Goal: Transaction & Acquisition: Purchase product/service

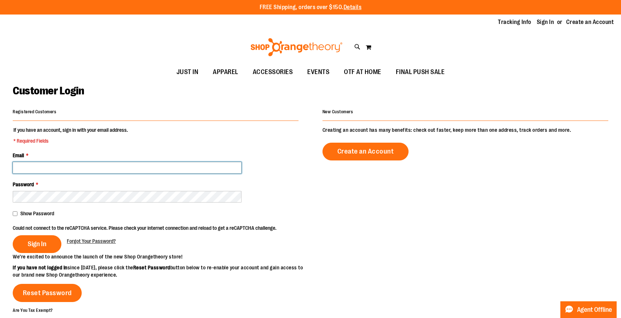
click at [163, 167] on input "Email *" at bounding box center [127, 168] width 229 height 12
type input "**********"
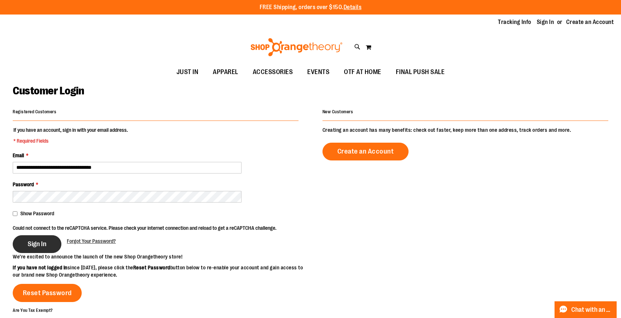
click at [51, 240] on button "Sign In" at bounding box center [37, 244] width 49 height 18
click at [42, 248] on button "Sign In" at bounding box center [37, 244] width 49 height 18
click at [50, 241] on button "Sign In" at bounding box center [37, 244] width 49 height 18
click at [48, 239] on button "Sign In" at bounding box center [37, 244] width 49 height 18
click at [63, 235] on div "Sign In" at bounding box center [40, 244] width 54 height 18
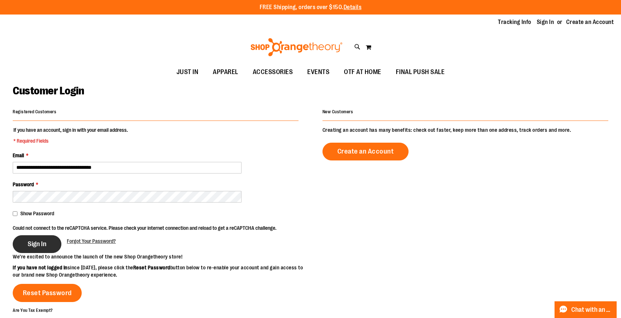
click at [44, 244] on span "Sign In" at bounding box center [37, 244] width 19 height 8
click at [46, 247] on button "Sign In" at bounding box center [37, 244] width 49 height 18
click at [46, 247] on span "Sign In" at bounding box center [37, 244] width 19 height 8
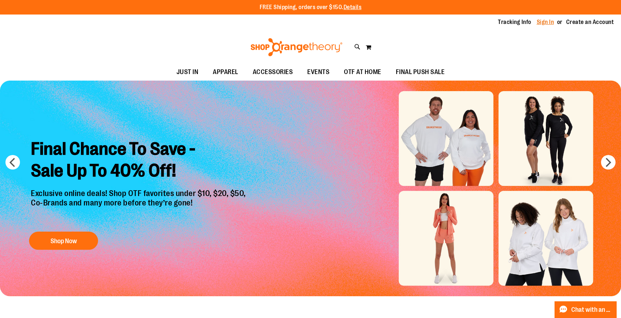
click at [544, 22] on link "Sign In" at bounding box center [545, 22] width 17 height 8
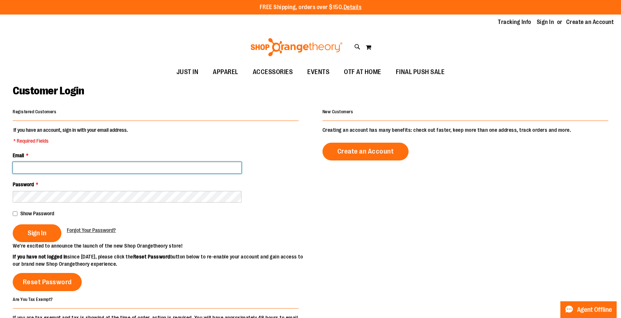
click at [153, 171] on input "Email *" at bounding box center [127, 168] width 229 height 12
type input "**********"
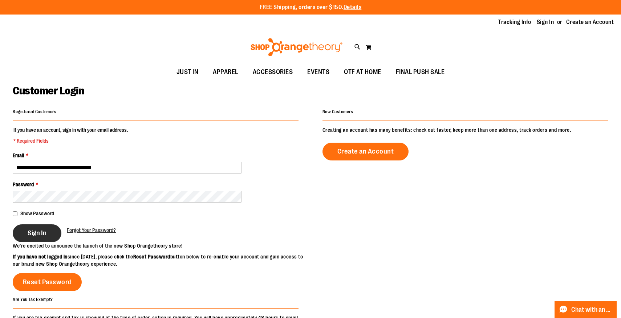
click at [31, 236] on span "Sign In" at bounding box center [37, 233] width 19 height 8
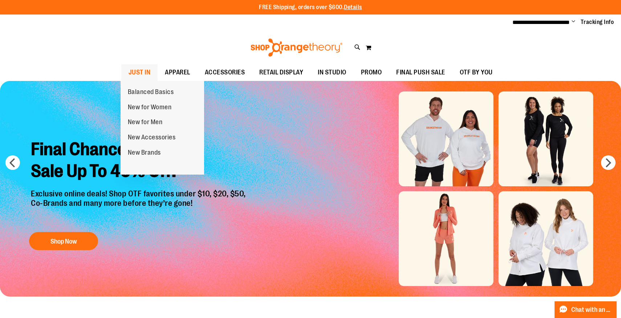
click at [146, 74] on span "JUST IN" at bounding box center [140, 72] width 22 height 16
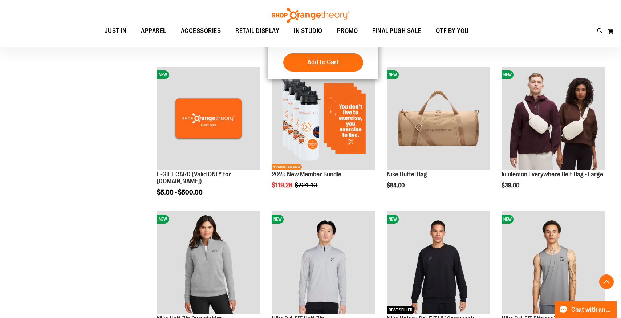
scroll to position [147, 0]
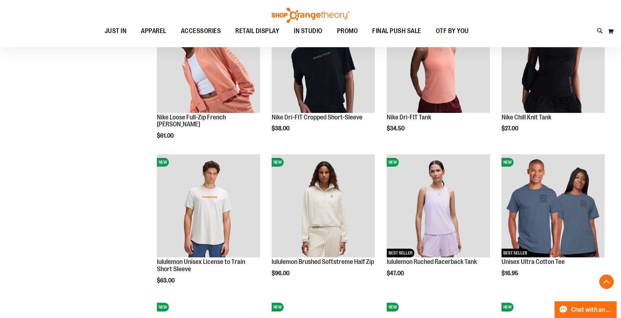
scroll to position [38, 0]
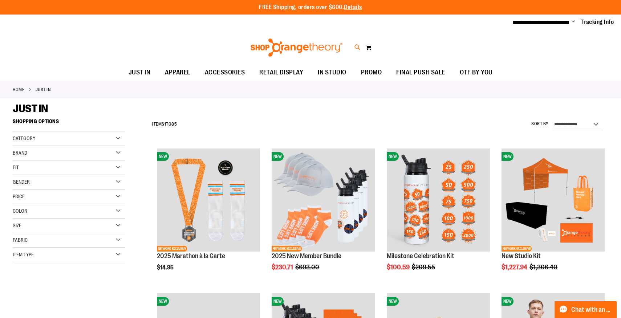
click at [358, 46] on icon at bounding box center [358, 47] width 6 height 8
type input "*********"
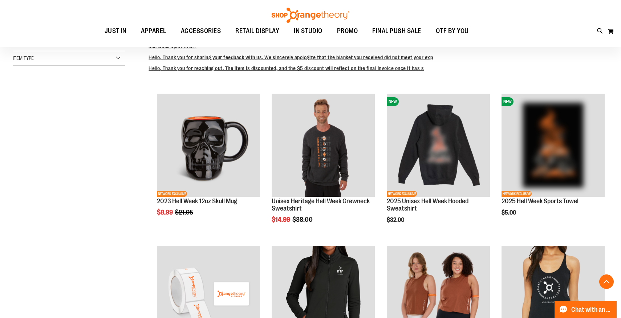
scroll to position [202, 0]
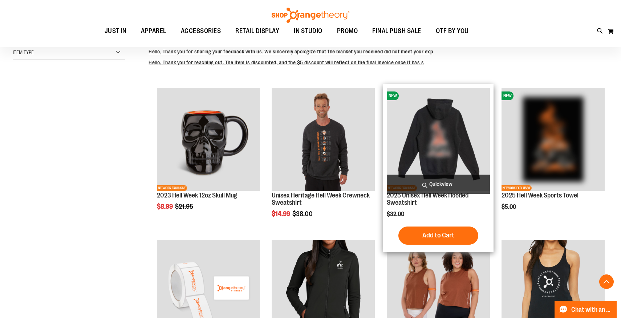
click at [439, 131] on img "product" at bounding box center [438, 139] width 103 height 103
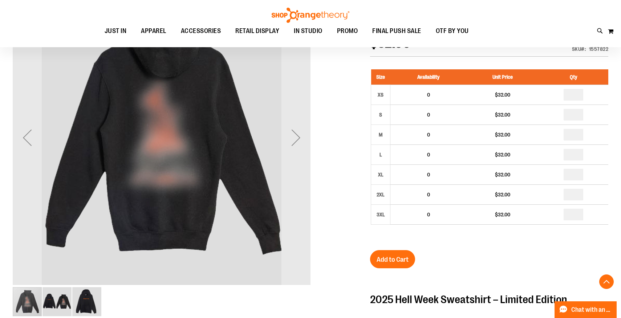
scroll to position [114, 0]
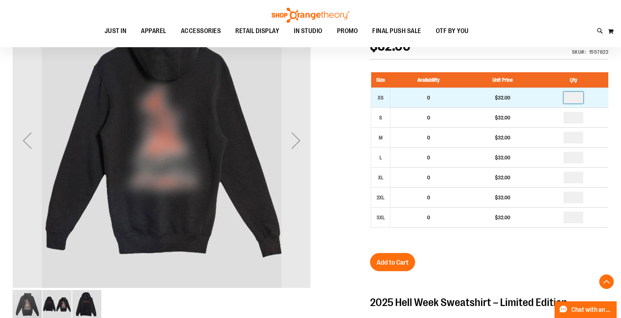
click at [578, 98] on input "number" at bounding box center [574, 98] width 20 height 12
type input "*"
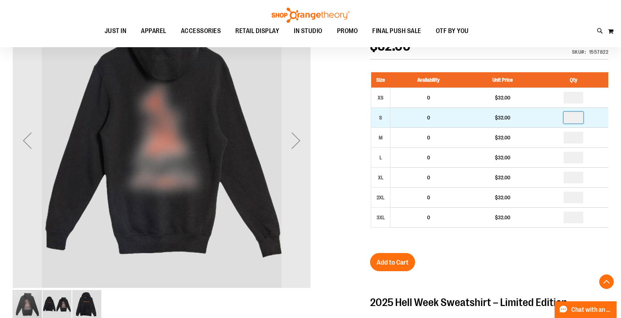
click at [579, 117] on input "number" at bounding box center [574, 118] width 20 height 12
type input "*"
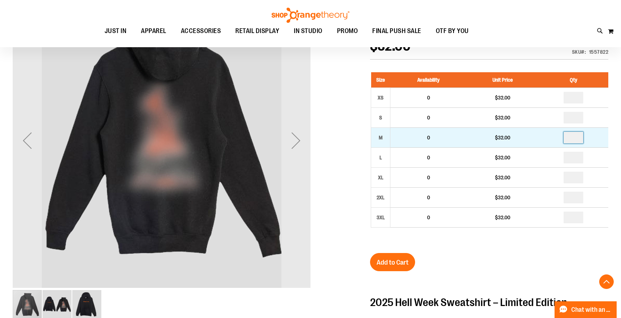
click at [577, 138] on input "number" at bounding box center [574, 138] width 20 height 12
type input "*"
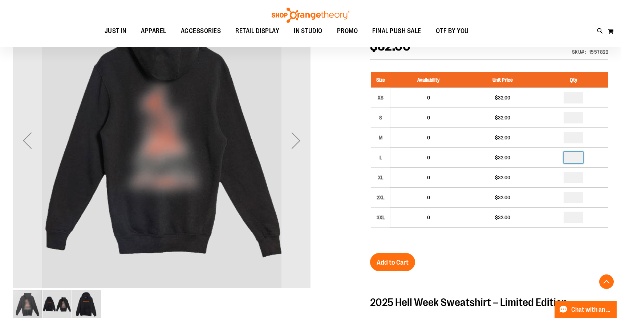
click at [575, 158] on input "number" at bounding box center [574, 158] width 20 height 12
type input "*"
click at [576, 175] on input "number" at bounding box center [574, 178] width 20 height 12
type input "*"
click at [549, 262] on div "2025 Unisex Hell Week Hooded Sweatshirt $32.00 Backordered Only %1 left SKU 155…" at bounding box center [489, 277] width 238 height 512
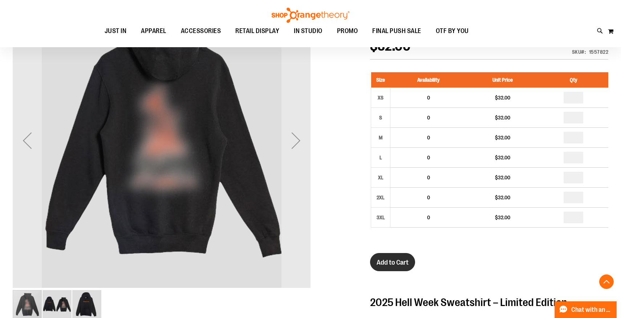
click at [398, 261] on span "Add to Cart" at bounding box center [393, 263] width 32 height 8
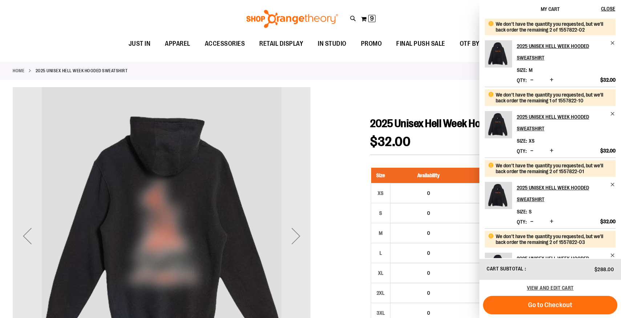
scroll to position [0, 0]
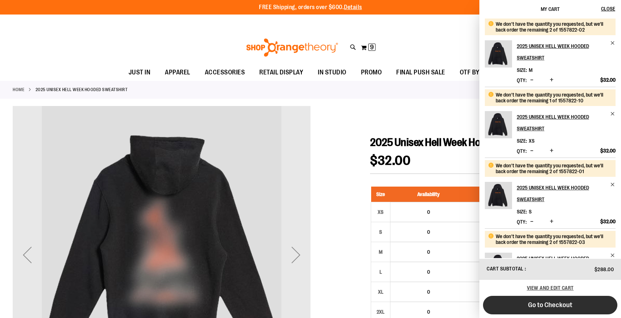
click at [575, 304] on button "Go to Checkout" at bounding box center [550, 305] width 134 height 19
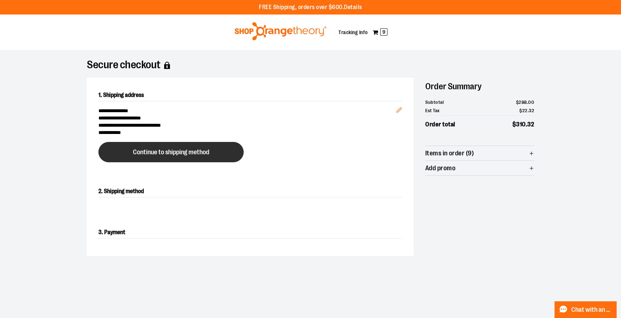
click at [195, 152] on span "Continue to shipping method" at bounding box center [171, 152] width 76 height 7
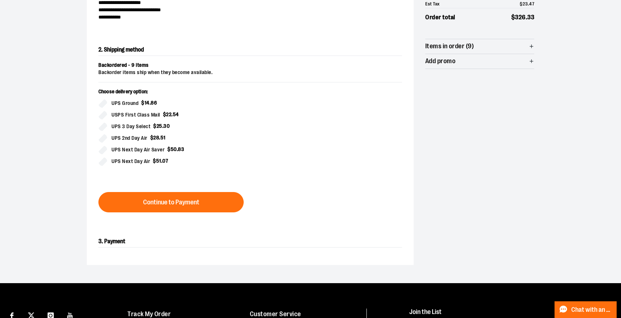
scroll to position [117, 0]
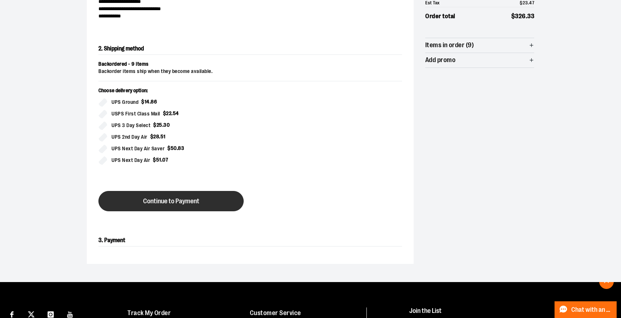
click at [195, 201] on span "Continue to Payment" at bounding box center [171, 201] width 56 height 7
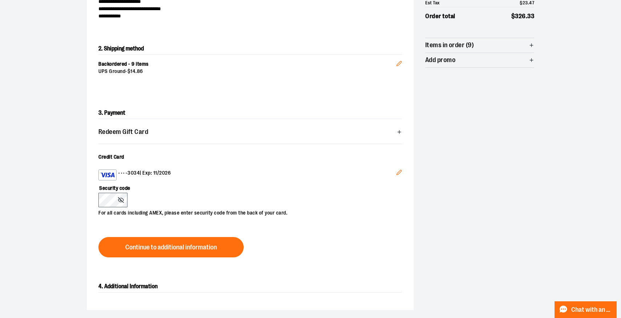
click at [397, 171] on icon "Edit" at bounding box center [399, 173] width 6 height 6
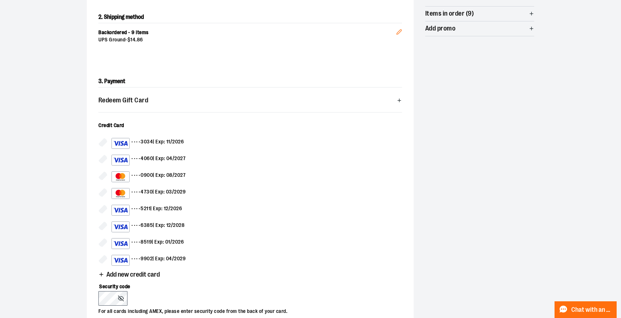
scroll to position [162, 0]
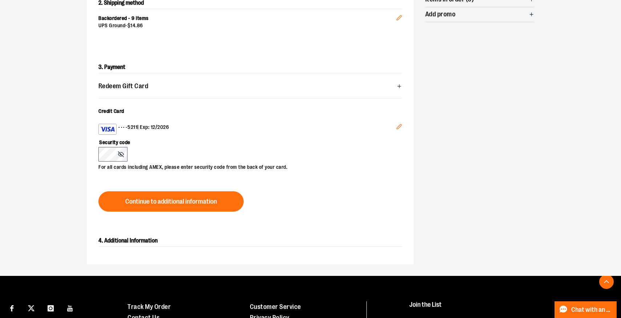
click at [182, 137] on label "Security code" at bounding box center [246, 141] width 296 height 12
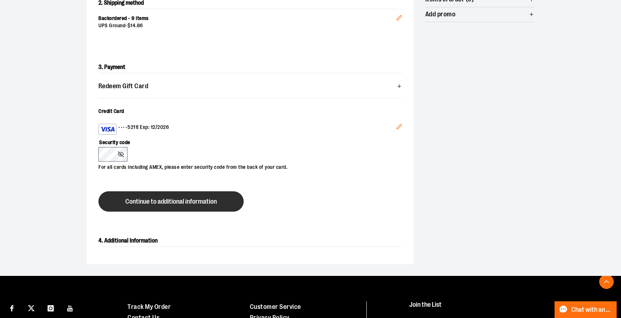
click at [177, 198] on span "Continue to additional information" at bounding box center [171, 201] width 92 height 7
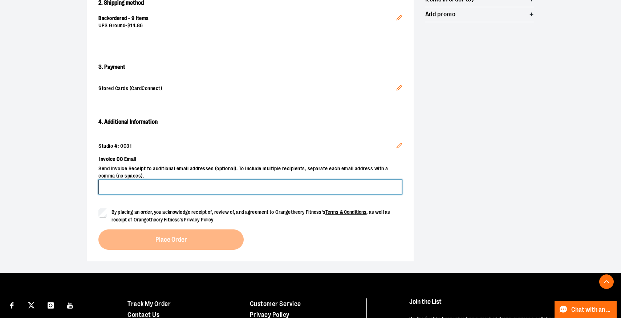
click at [183, 192] on input "Invoice CC Email" at bounding box center [250, 187] width 304 height 15
type input "**********"
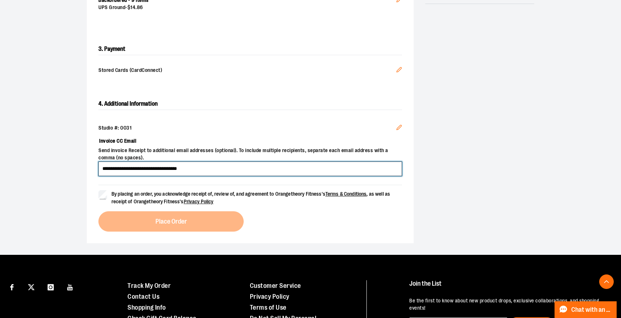
scroll to position [185, 0]
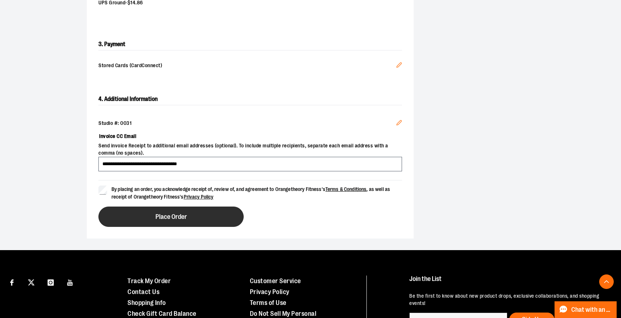
click at [149, 210] on button "Place Order" at bounding box center [170, 217] width 145 height 20
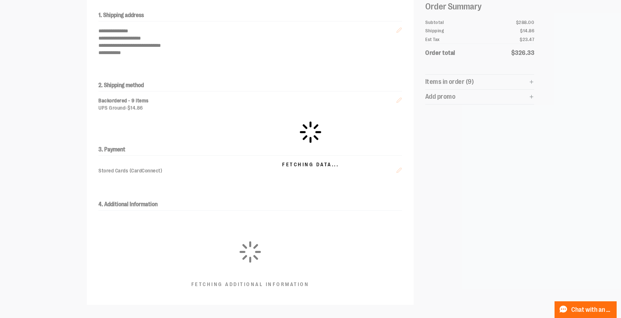
scroll to position [0, 0]
